Goal: Information Seeking & Learning: Check status

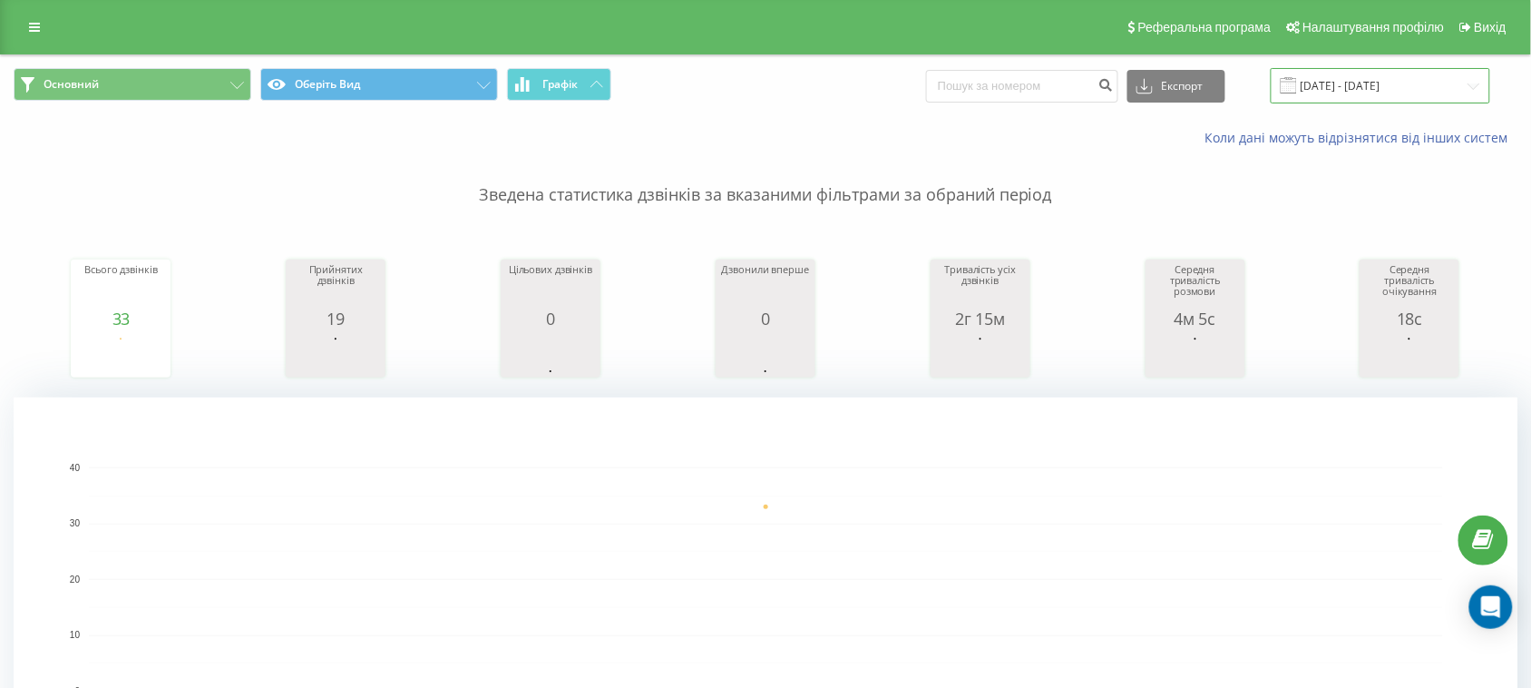
click at [1316, 89] on input "[DATE] - [DATE]" at bounding box center [1380, 85] width 219 height 35
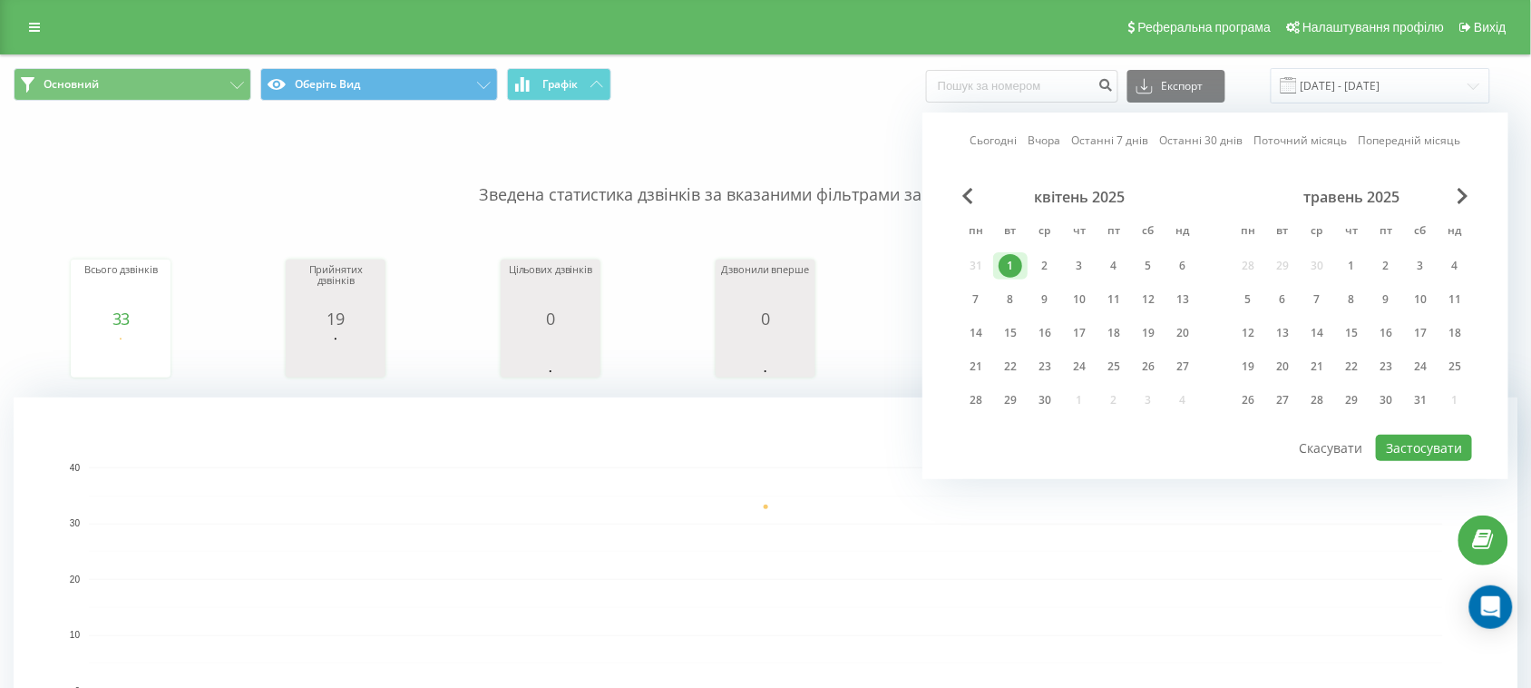
click at [1214, 142] on link "Останні 30 днів" at bounding box center [1201, 140] width 83 height 17
click at [1417, 438] on button "Застосувати" at bounding box center [1424, 447] width 96 height 26
type input "[DATE] - [DATE]"
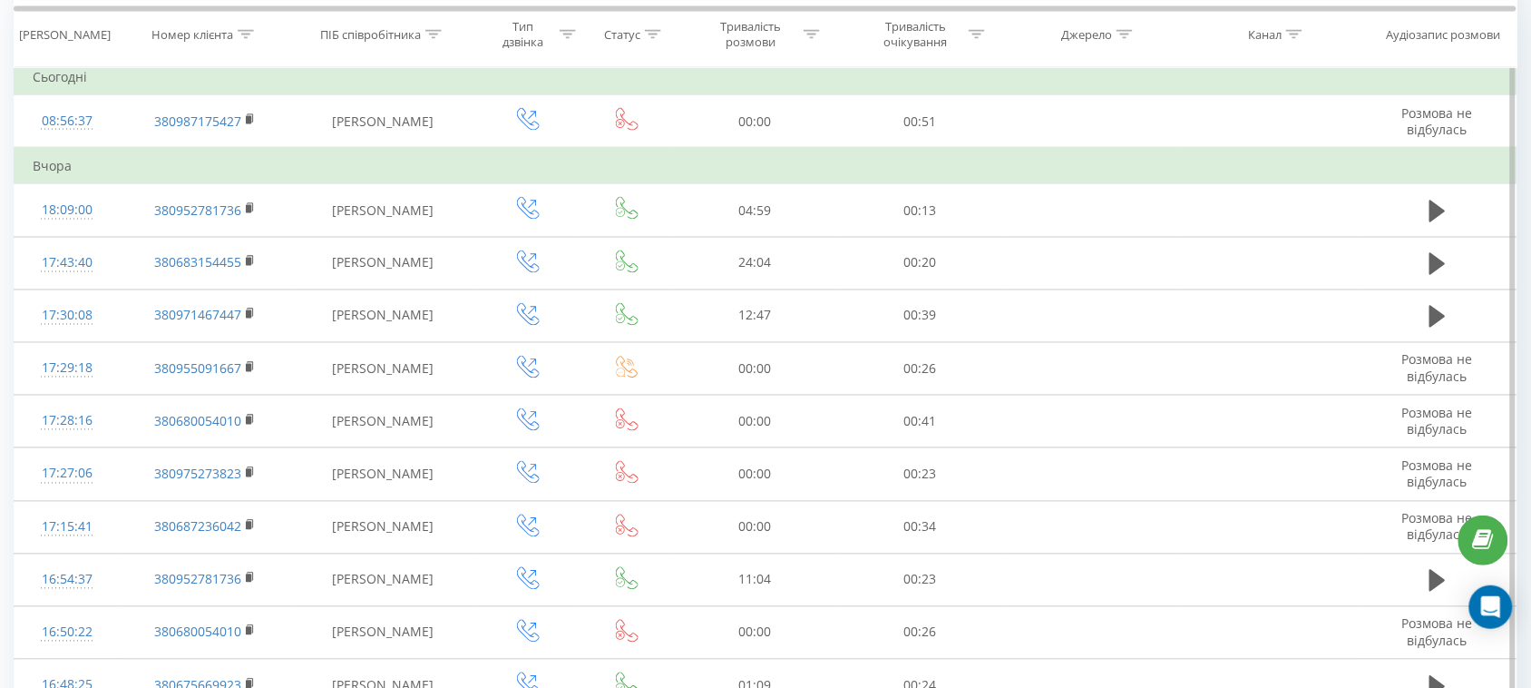
scroll to position [680, 0]
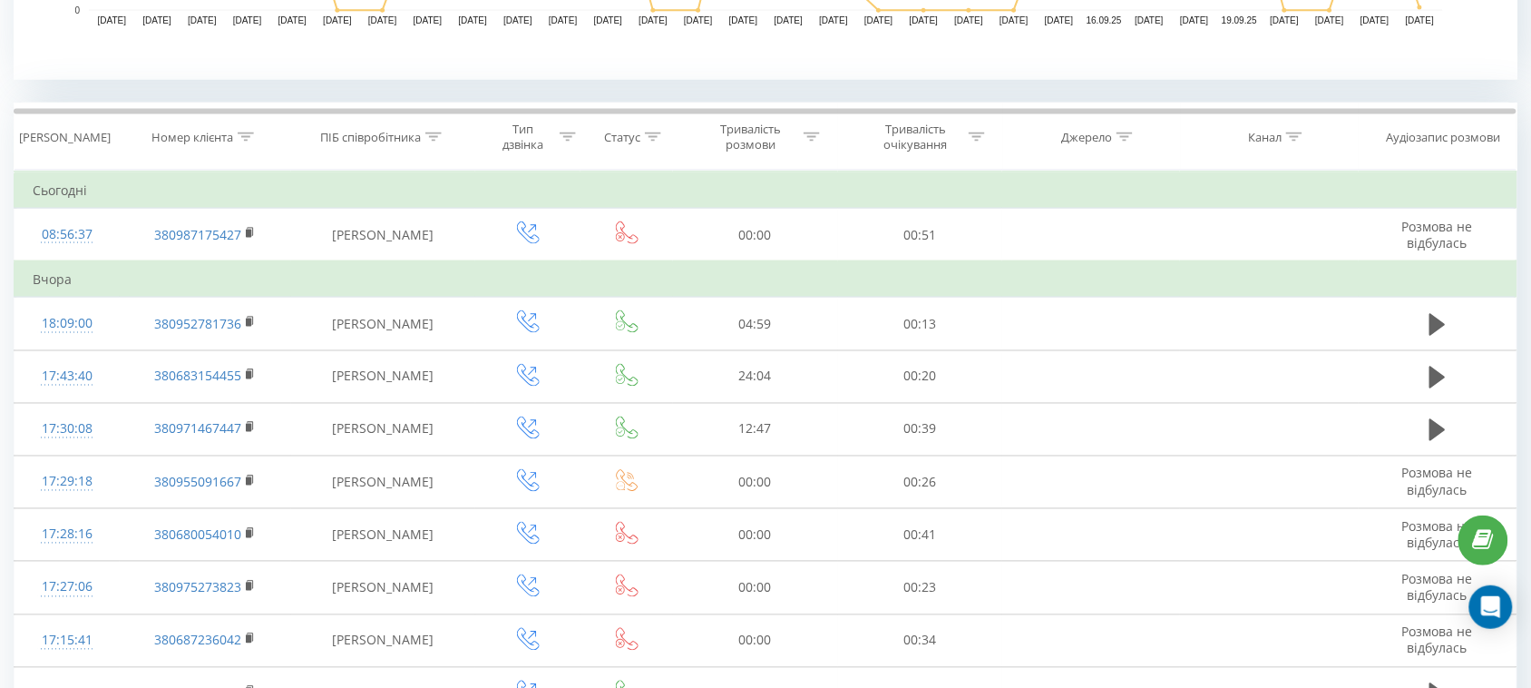
click at [246, 141] on div at bounding box center [246, 137] width 16 height 15
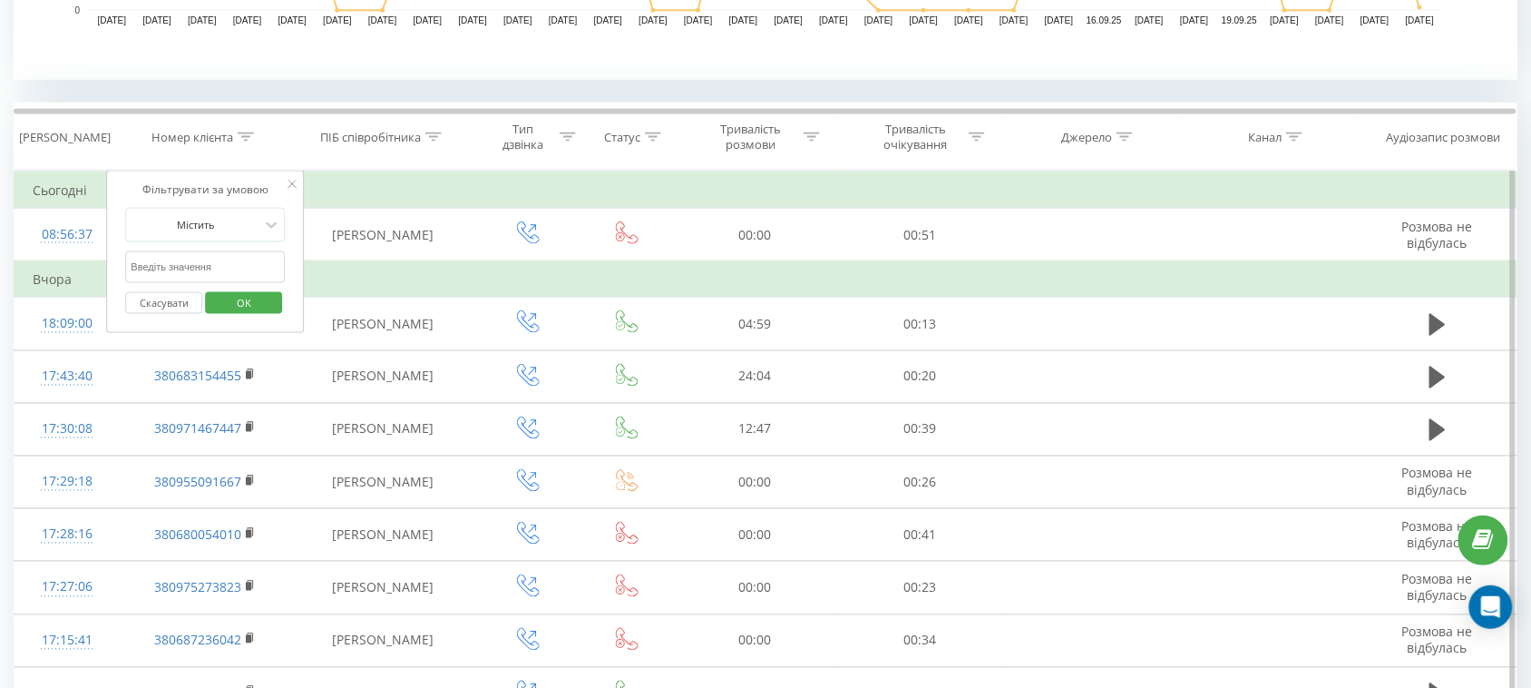
click at [211, 260] on input "text" at bounding box center [205, 267] width 160 height 32
paste input "380688312688"
type input "380688312688"
click at [234, 293] on span "OK" at bounding box center [244, 302] width 51 height 28
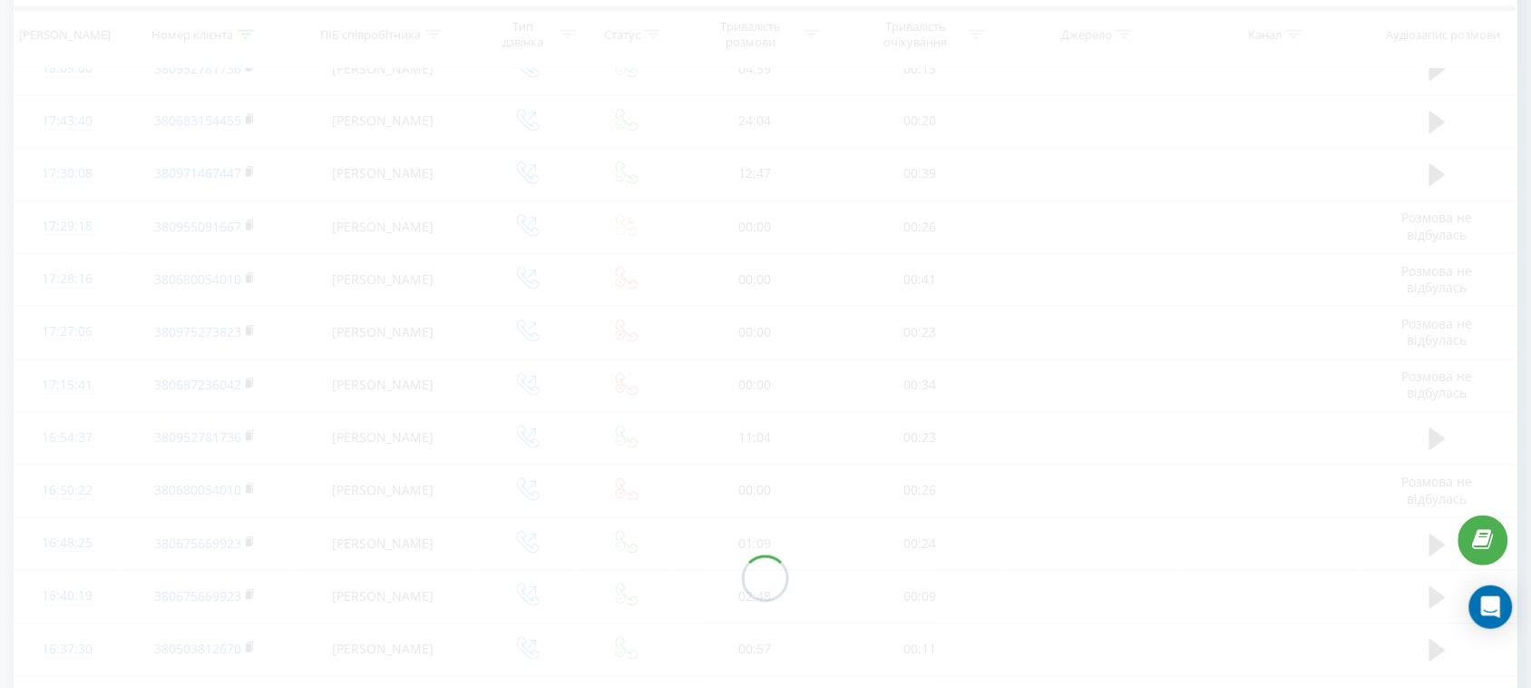
scroll to position [639, 0]
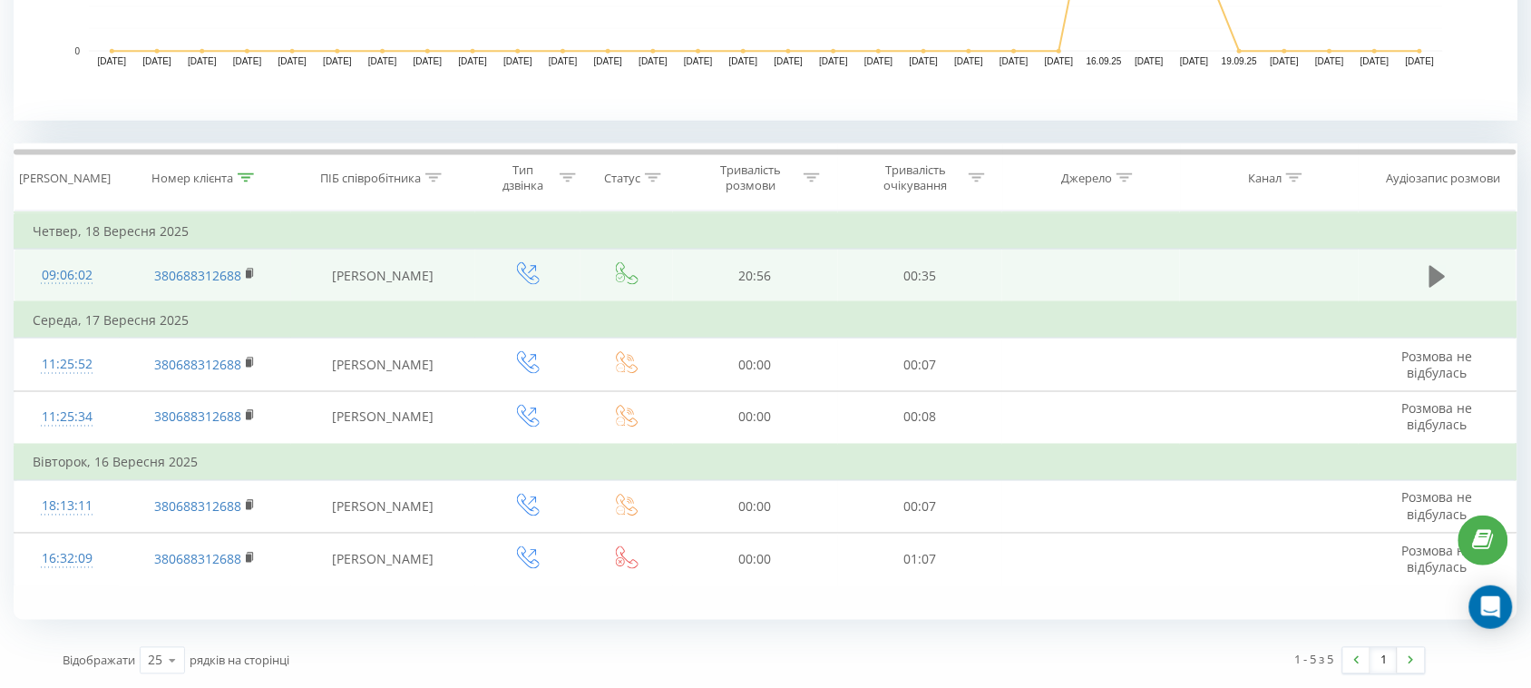
click at [1426, 273] on button at bounding box center [1437, 276] width 27 height 27
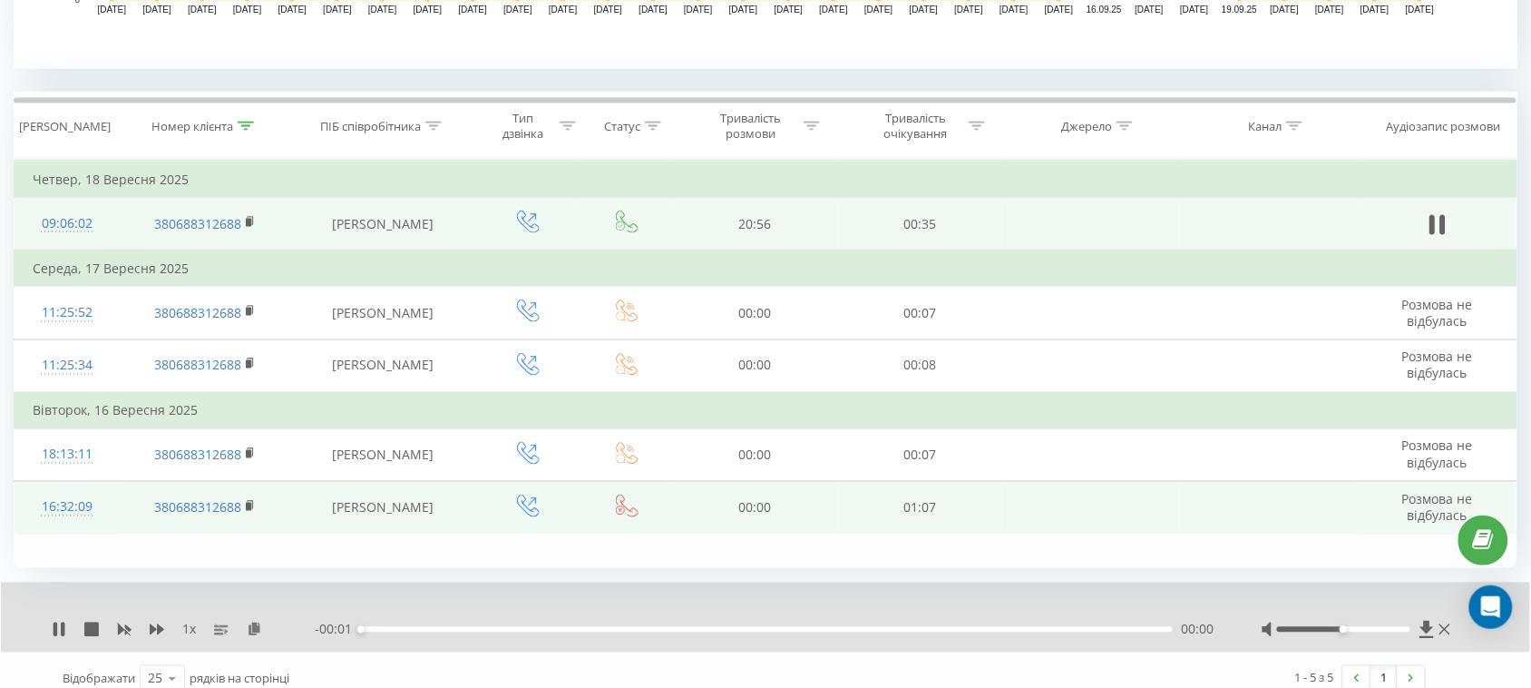
scroll to position [709, 0]
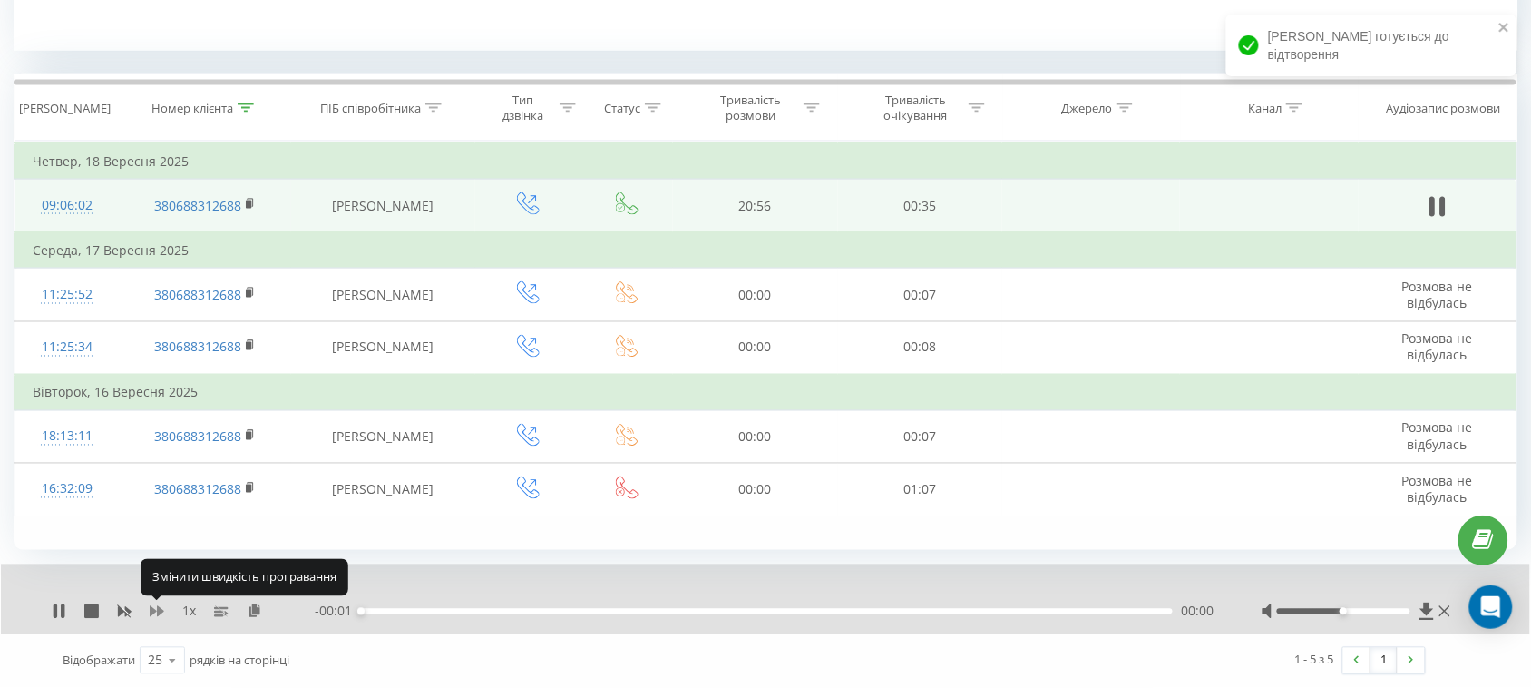
click at [154, 609] on icon at bounding box center [157, 611] width 15 height 15
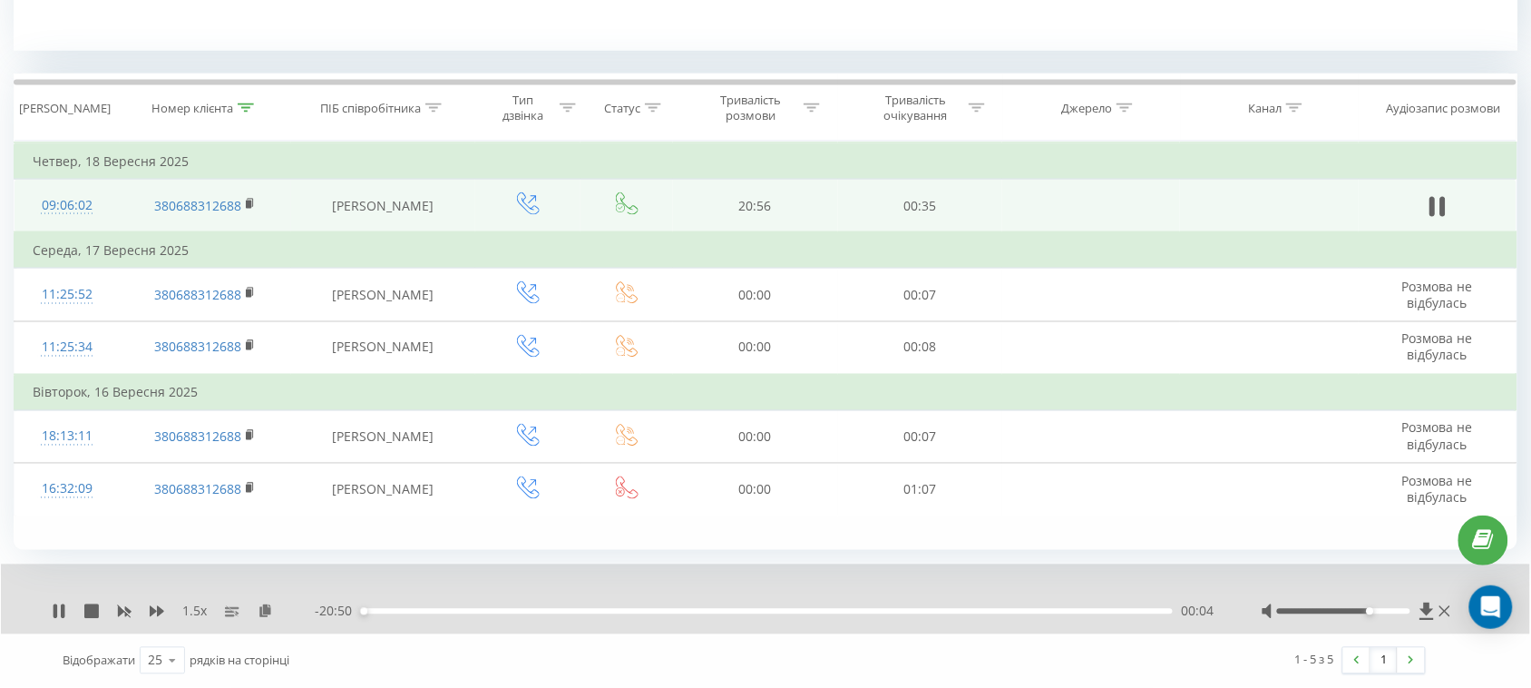
drag, startPoint x: 1342, startPoint y: 610, endPoint x: 1366, endPoint y: 613, distance: 23.7
click at [1366, 613] on div at bounding box center [1343, 611] width 133 height 5
click at [1381, 604] on div at bounding box center [1358, 611] width 193 height 18
drag, startPoint x: 1379, startPoint y: 610, endPoint x: 1407, endPoint y: 615, distance: 28.5
click at [1407, 615] on div at bounding box center [1358, 611] width 193 height 18
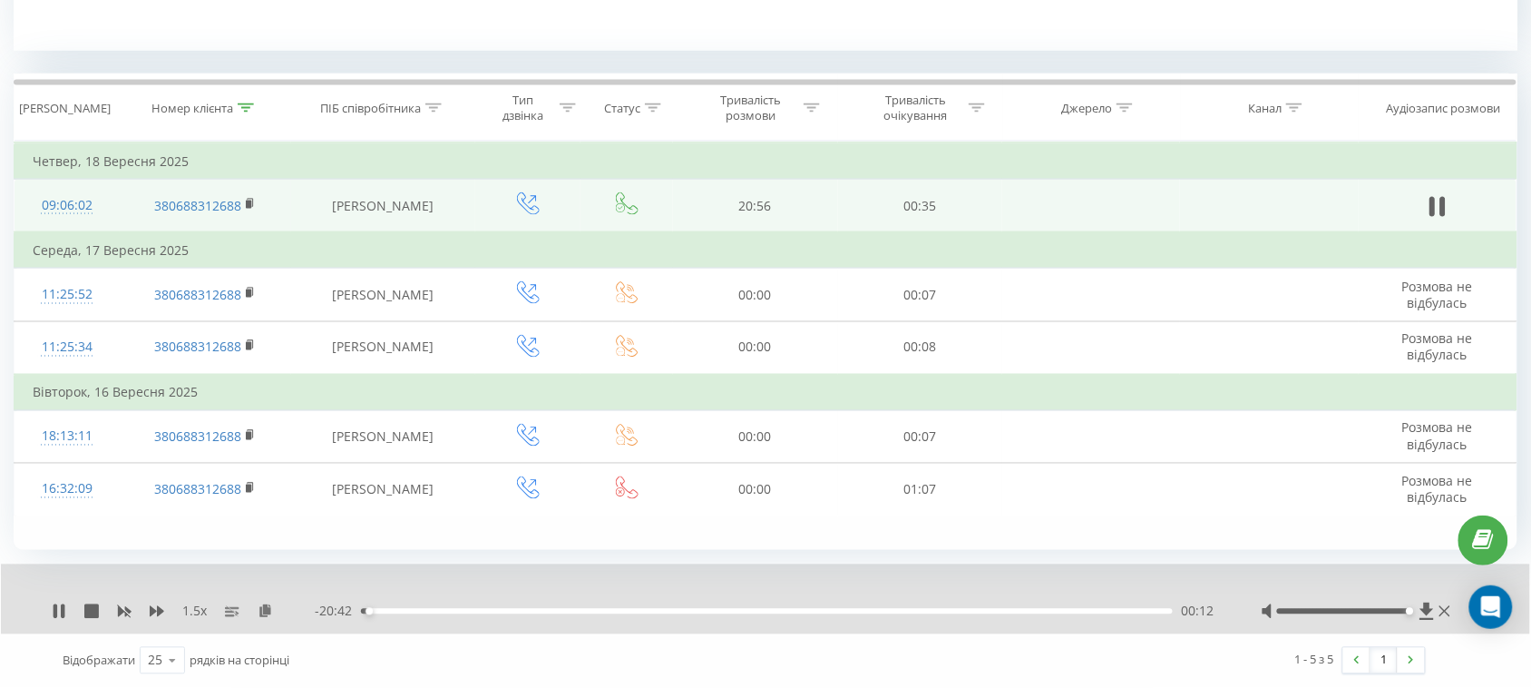
click at [164, 608] on div "1.5 x" at bounding box center [183, 611] width 263 height 18
click at [161, 609] on icon at bounding box center [157, 611] width 15 height 11
click at [60, 615] on icon at bounding box center [59, 611] width 15 height 15
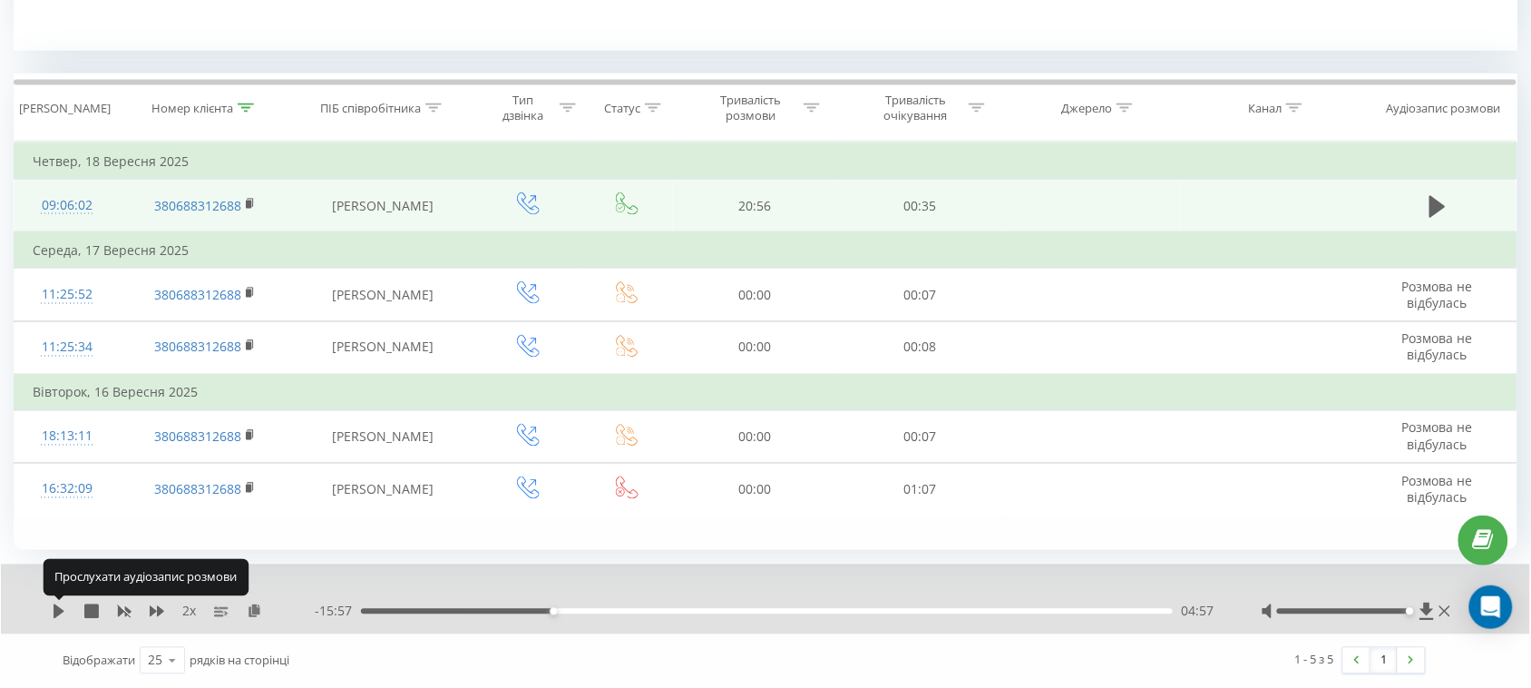
click at [60, 615] on icon at bounding box center [59, 611] width 15 height 15
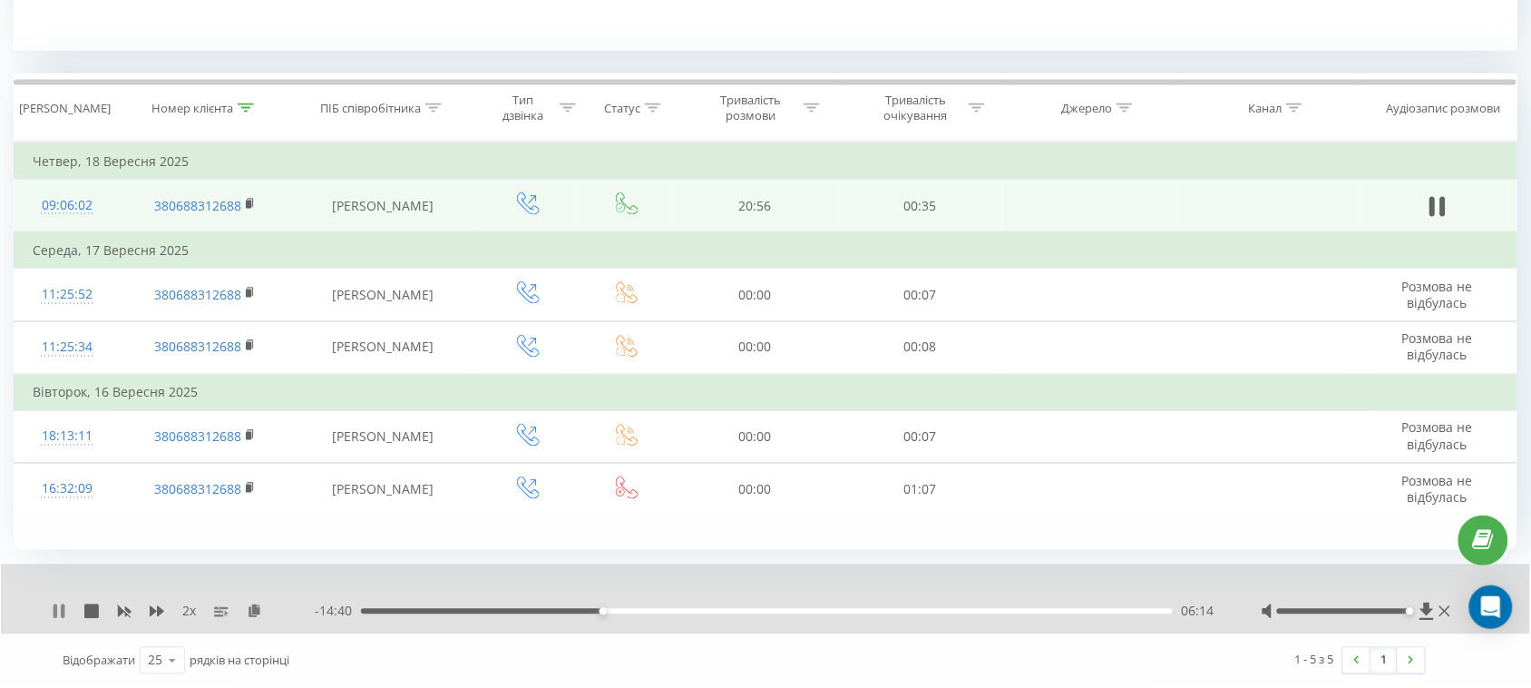
click at [63, 612] on icon at bounding box center [63, 611] width 4 height 15
click at [62, 610] on icon at bounding box center [59, 611] width 11 height 15
click at [61, 608] on icon at bounding box center [63, 611] width 4 height 15
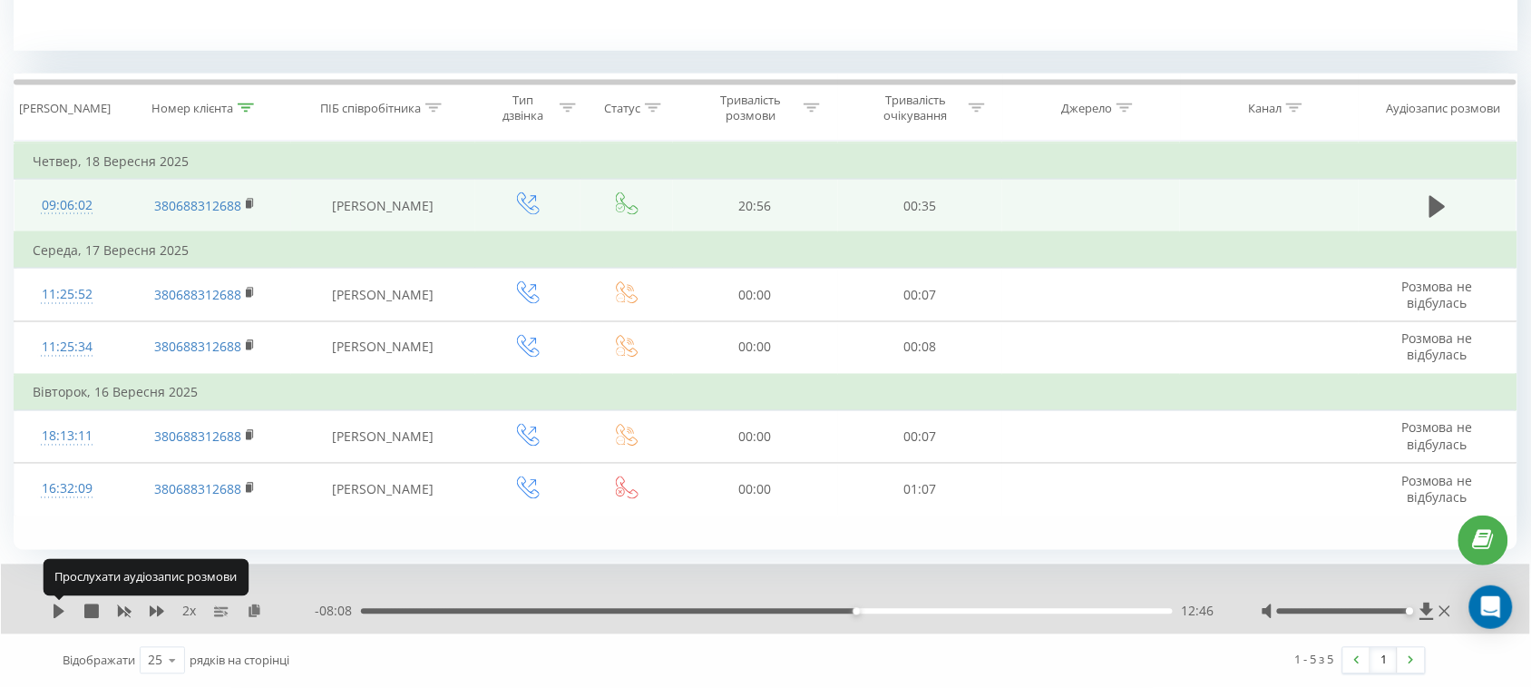
click at [61, 608] on icon at bounding box center [59, 611] width 15 height 15
click at [60, 608] on icon at bounding box center [59, 611] width 15 height 15
click at [62, 610] on icon at bounding box center [59, 611] width 11 height 15
